Goal: Transaction & Acquisition: Book appointment/travel/reservation

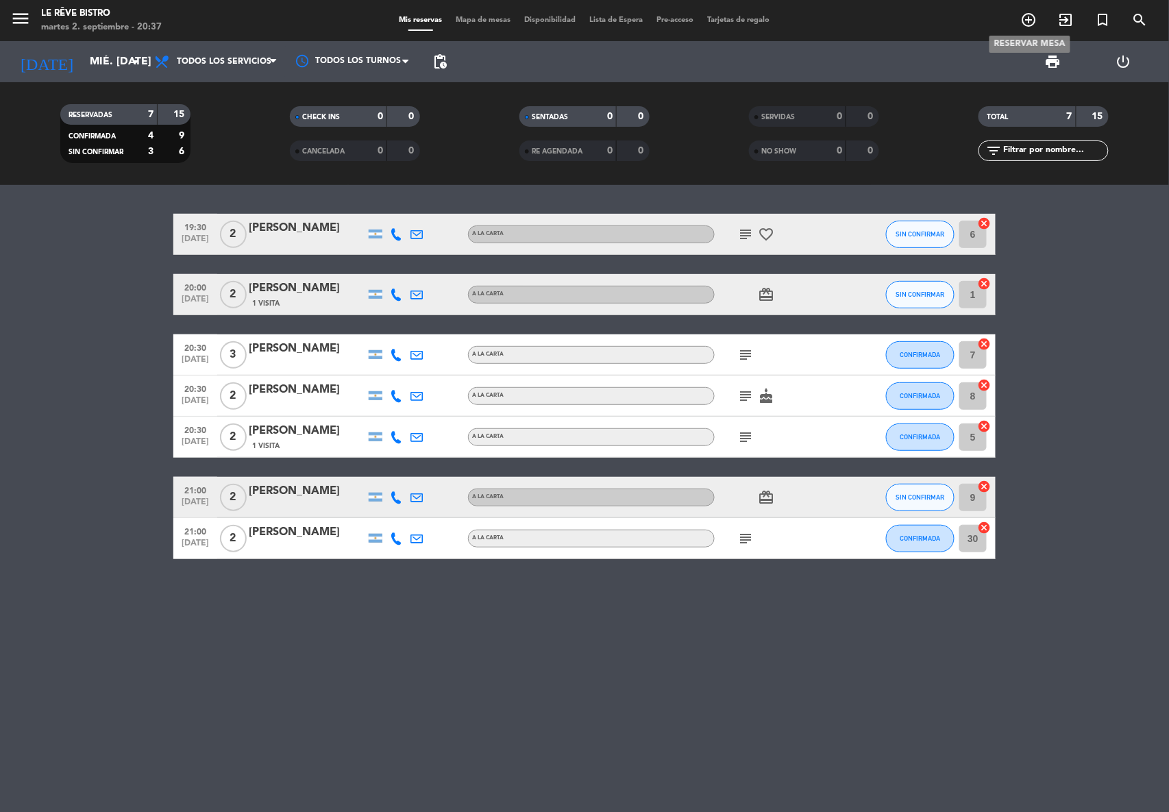
click at [1026, 19] on icon "add_circle_outline" at bounding box center [1029, 20] width 16 height 16
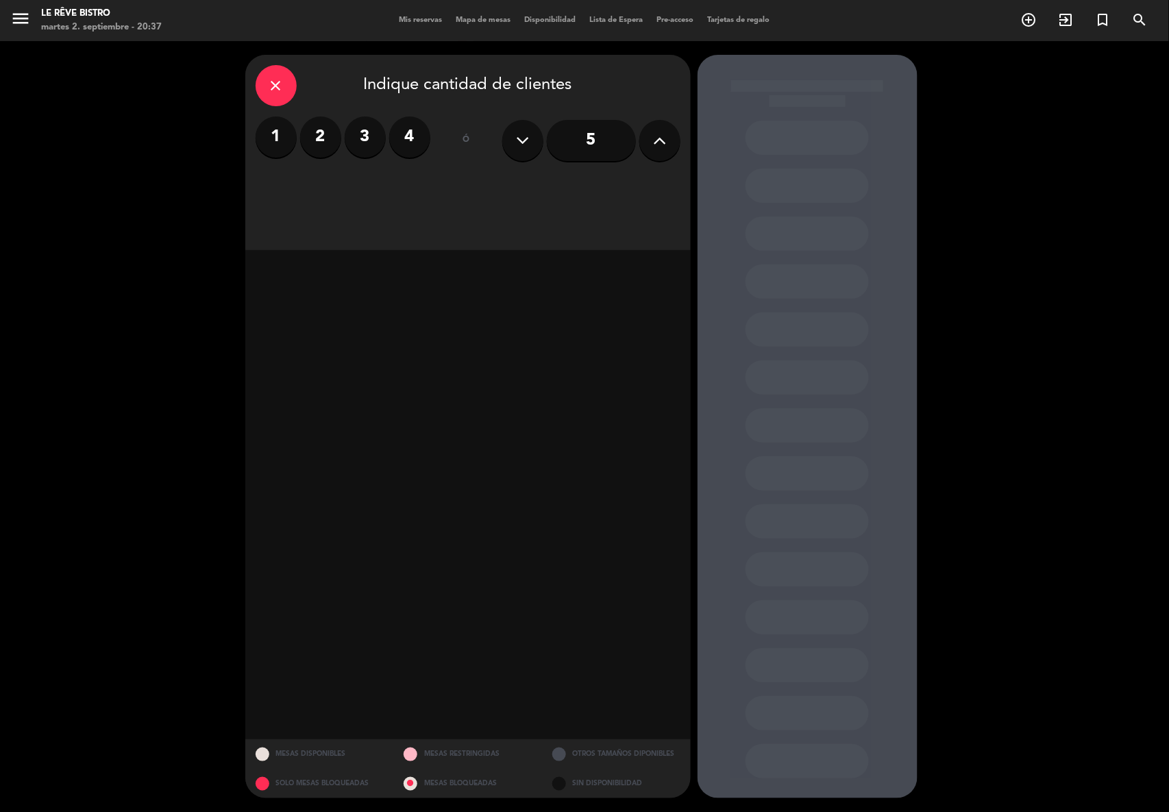
click at [372, 123] on label "3" at bounding box center [365, 137] width 41 height 41
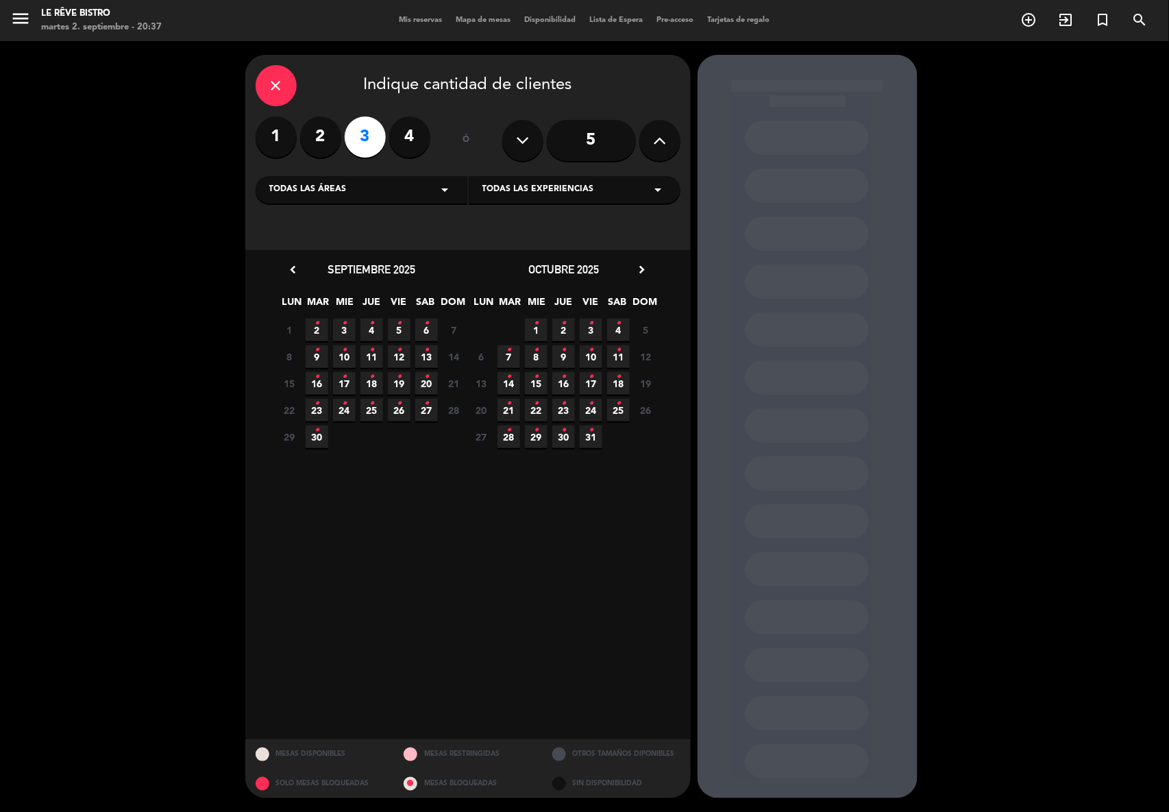
click at [428, 330] on icon "•" at bounding box center [426, 324] width 5 height 22
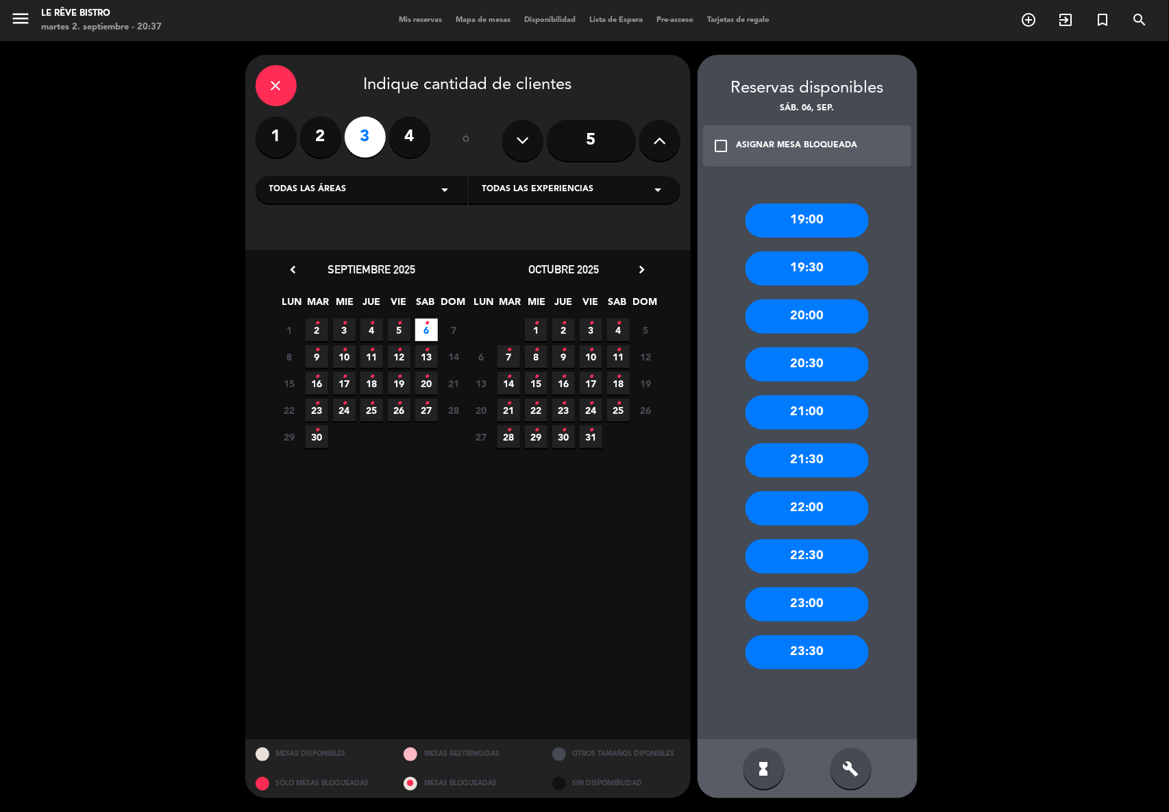
click at [783, 360] on div "20:30" at bounding box center [807, 365] width 123 height 34
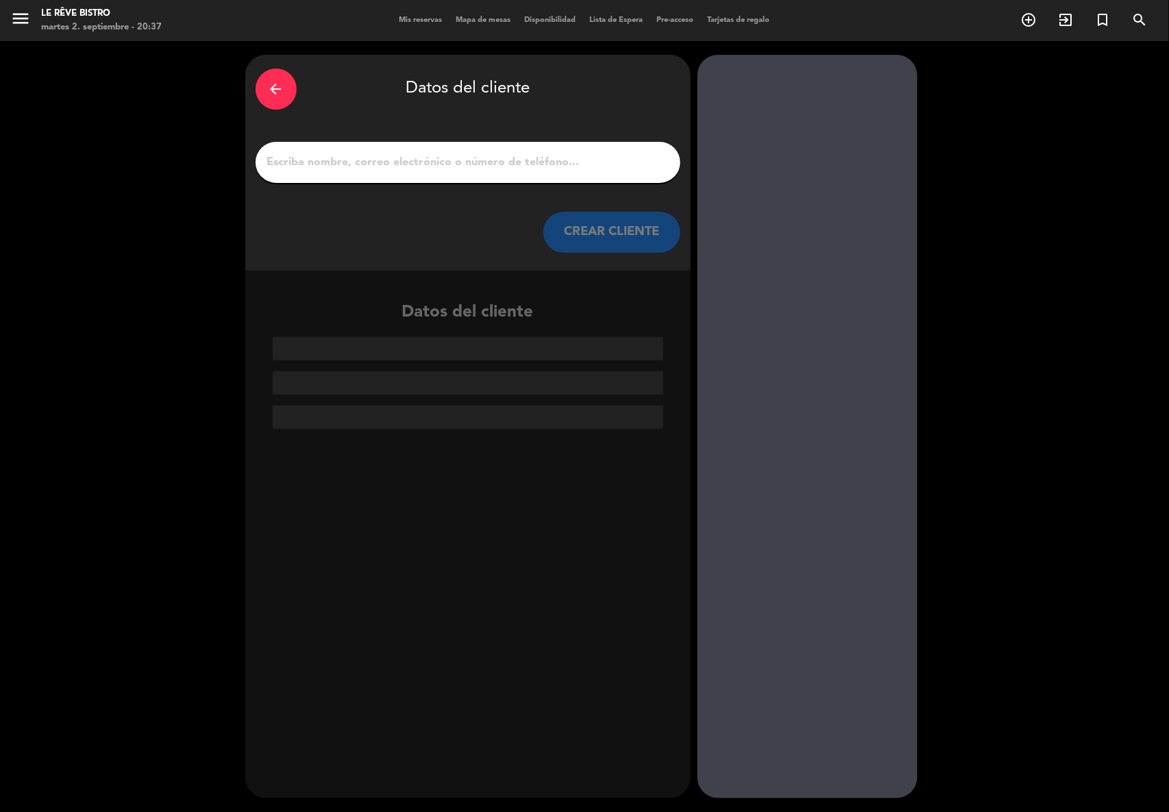
click at [354, 163] on input "1" at bounding box center [468, 162] width 404 height 19
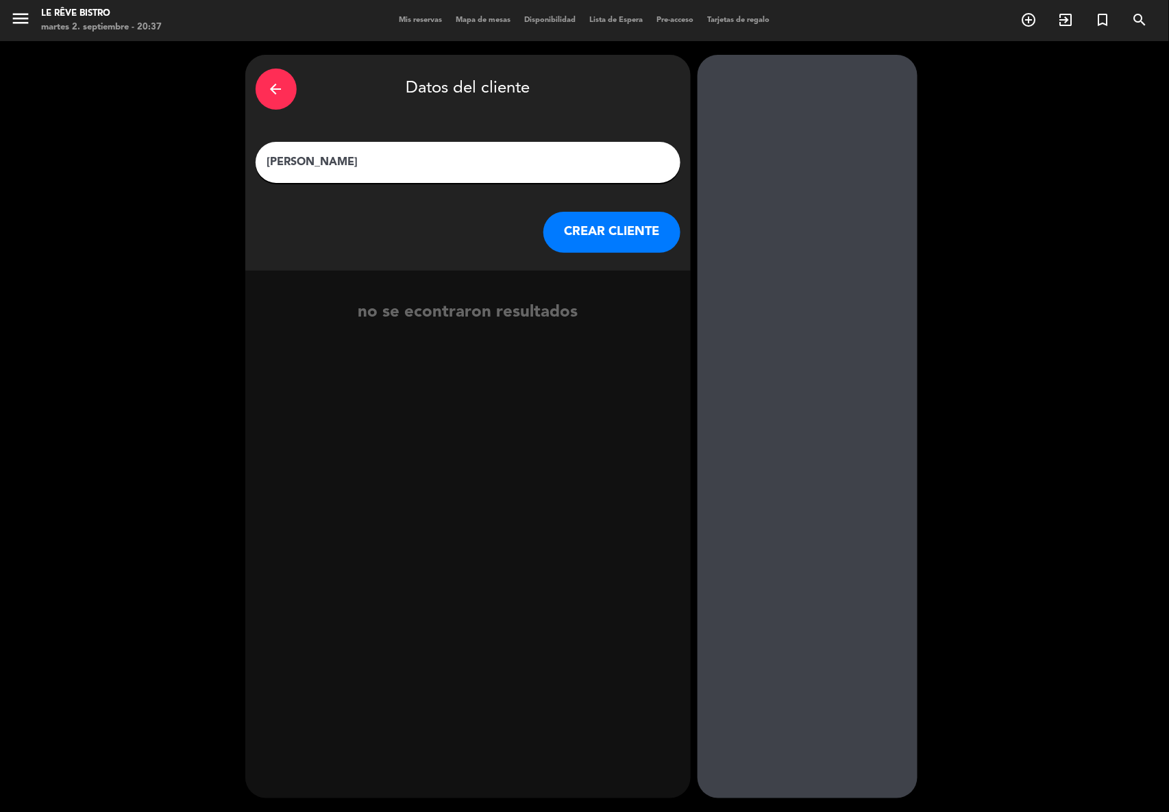
type input "[PERSON_NAME]"
click at [639, 237] on button "CREAR CLIENTE" at bounding box center [612, 232] width 137 height 41
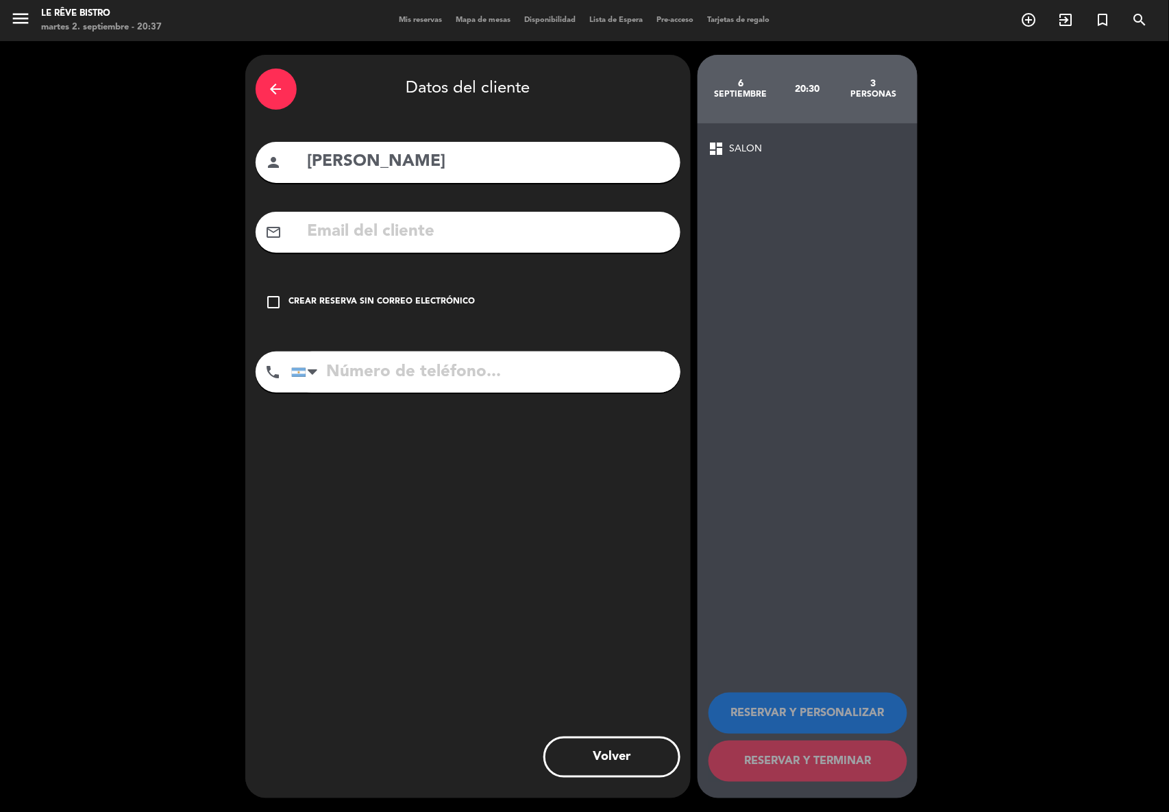
click at [418, 156] on input "[PERSON_NAME]" at bounding box center [488, 162] width 364 height 28
type input "[PERSON_NAME] ( [PERSON_NAME])"
drag, startPoint x: 294, startPoint y: 299, endPoint x: 412, endPoint y: 325, distance: 120.7
click at [326, 302] on div "Crear reserva sin correo electrónico" at bounding box center [382, 302] width 186 height 14
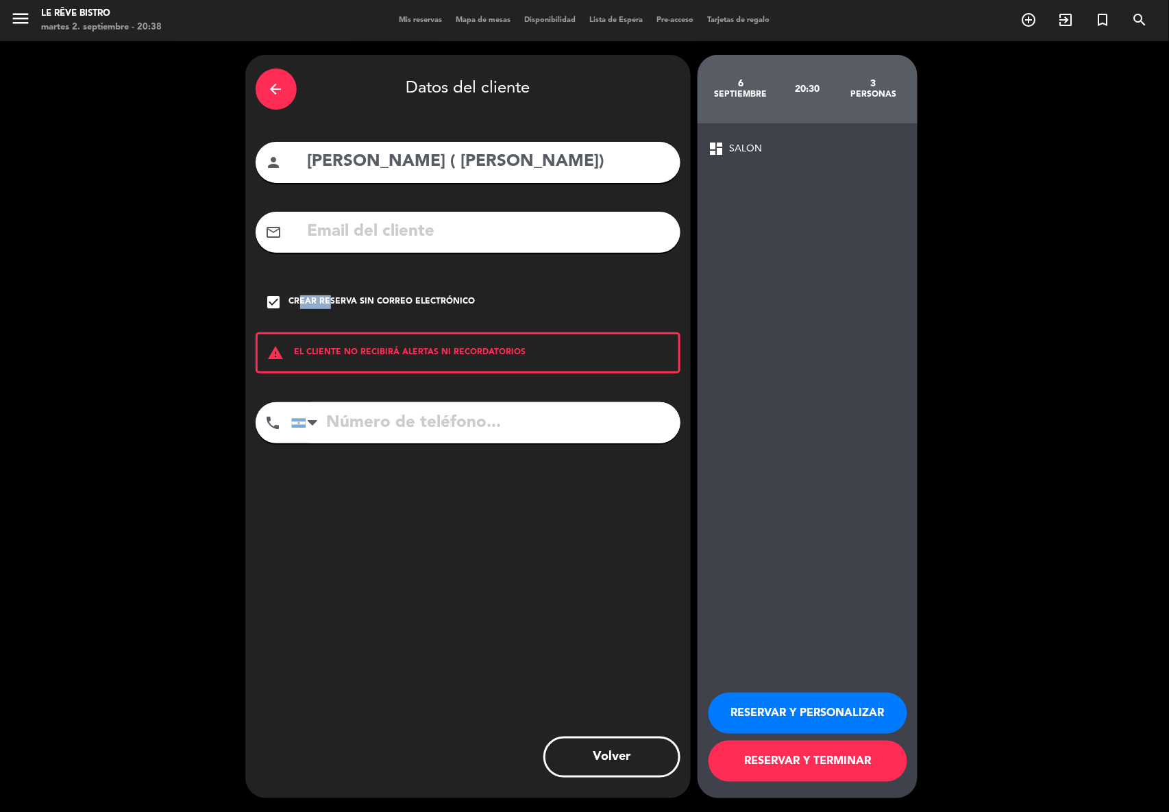
click at [849, 765] on button "RESERVAR Y TERMINAR" at bounding box center [808, 761] width 199 height 41
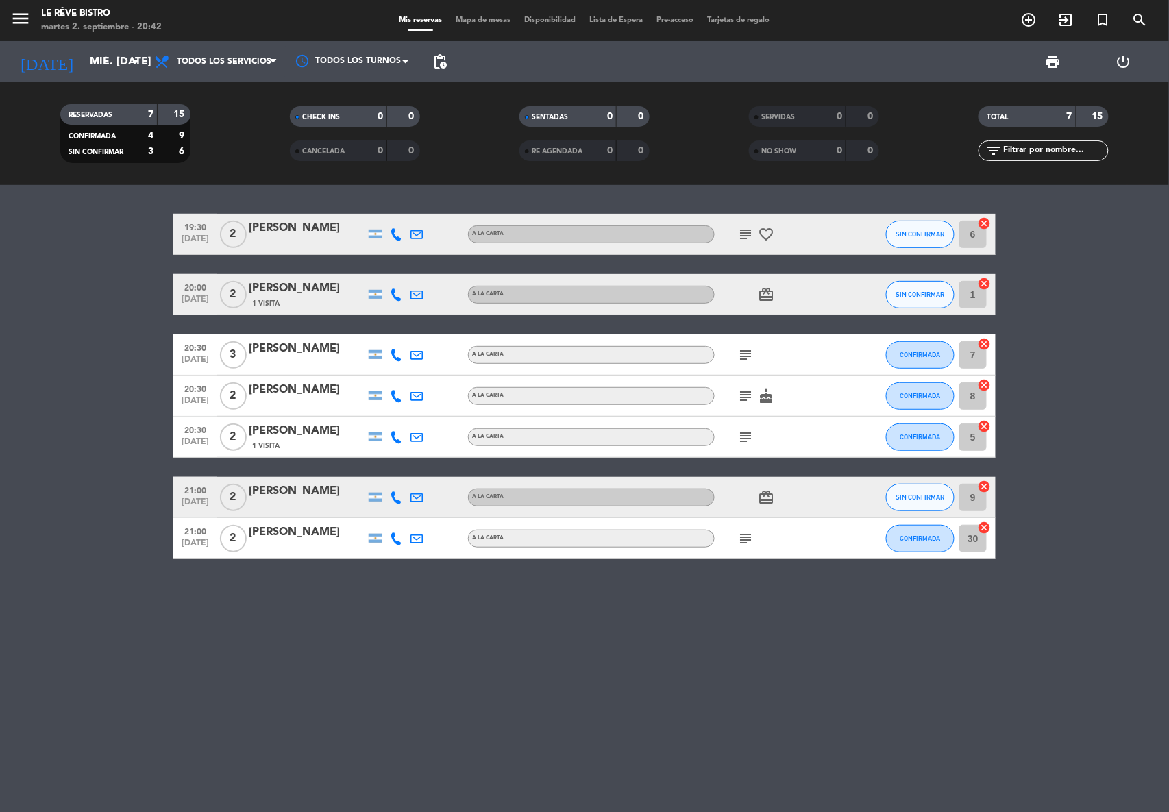
click at [398, 230] on icon at bounding box center [396, 234] width 12 height 12
click at [393, 295] on icon at bounding box center [396, 295] width 12 height 12
click at [771, 291] on icon "card_giftcard" at bounding box center [766, 295] width 16 height 16
click at [936, 294] on span "SIN CONFIRMAR" at bounding box center [921, 295] width 49 height 8
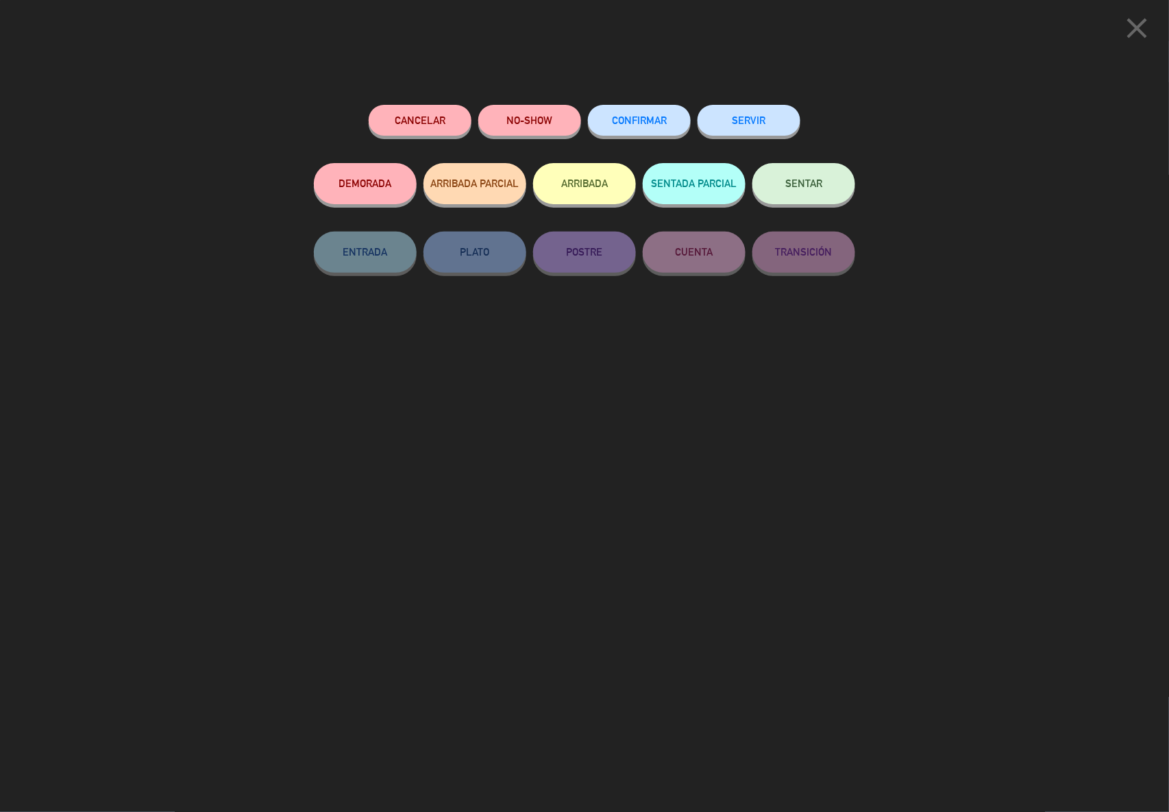
click at [435, 121] on button "Cancelar" at bounding box center [420, 120] width 103 height 31
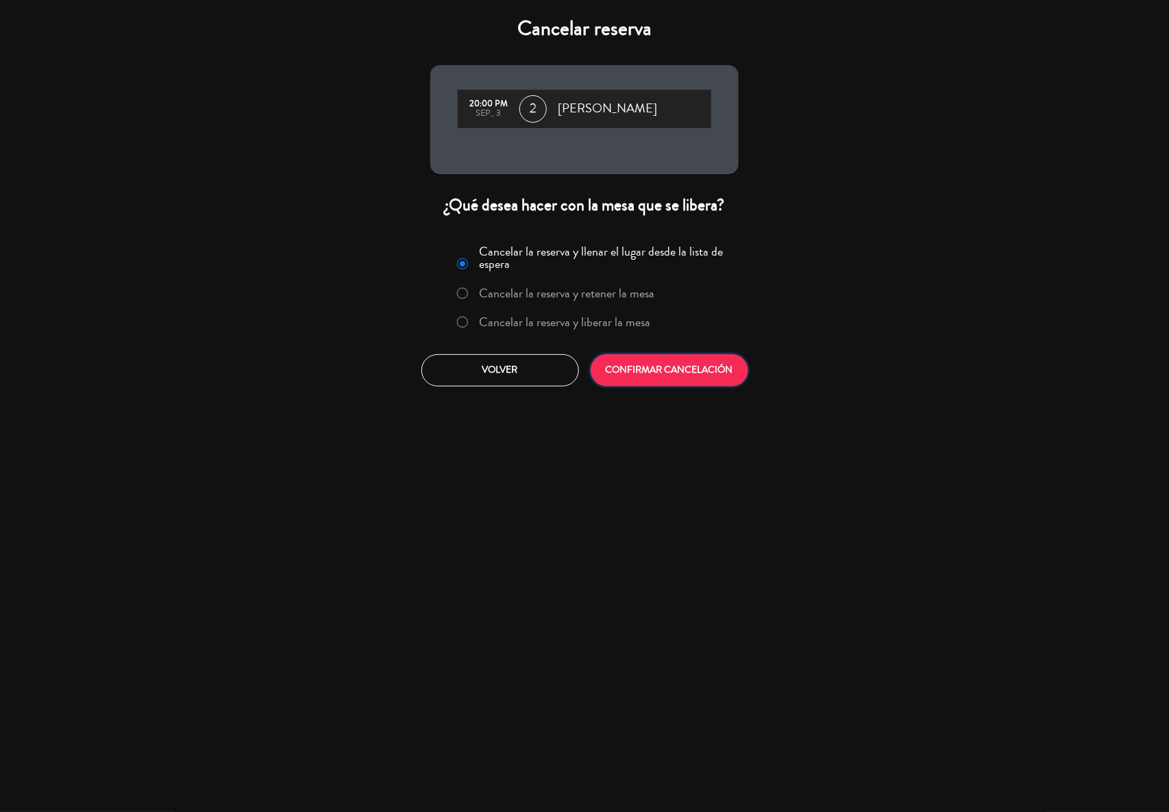
click at [664, 365] on button "CONFIRMAR CANCELACIÓN" at bounding box center [670, 370] width 158 height 32
